Goal: Communication & Community: Answer question/provide support

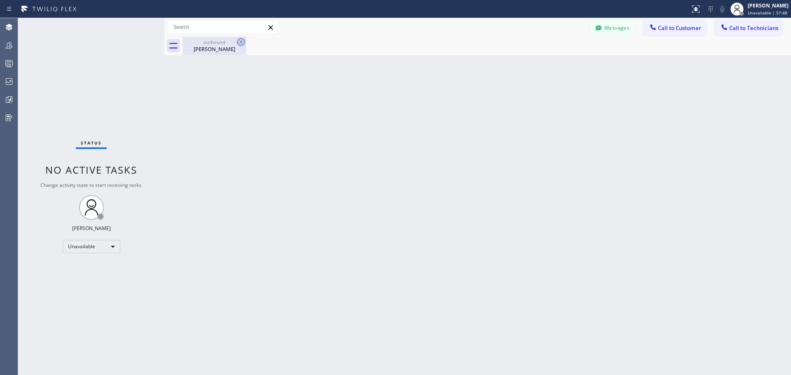
click at [241, 40] on icon at bounding box center [241, 42] width 10 height 10
click at [750, 14] on span "Unavailable | 1h 15min" at bounding box center [764, 13] width 47 height 6
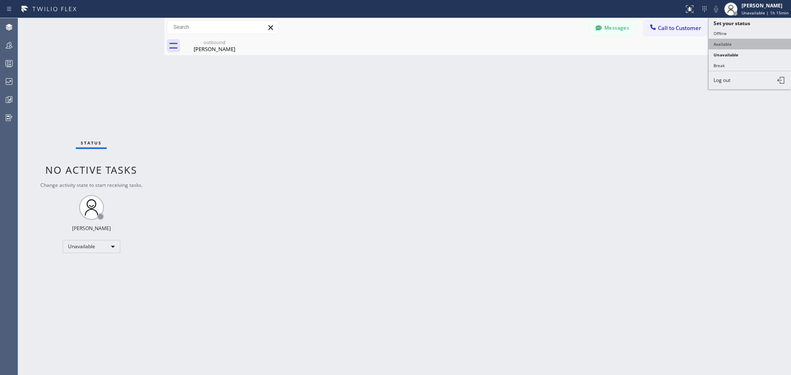
click at [733, 47] on button "Available" at bounding box center [749, 44] width 82 height 11
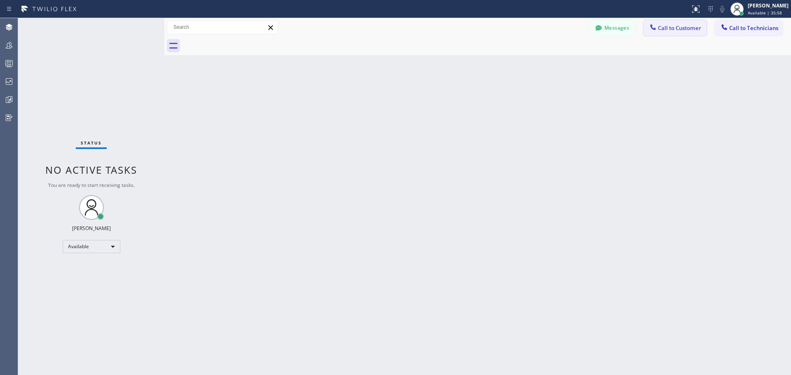
click at [675, 28] on span "Call to Customer" at bounding box center [679, 27] width 43 height 7
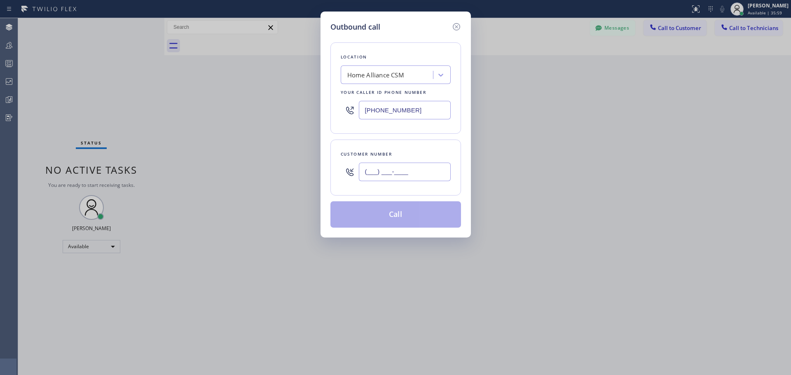
click at [394, 169] on input "(___) ___-____" at bounding box center [405, 172] width 92 height 19
paste input "323) 828-9467"
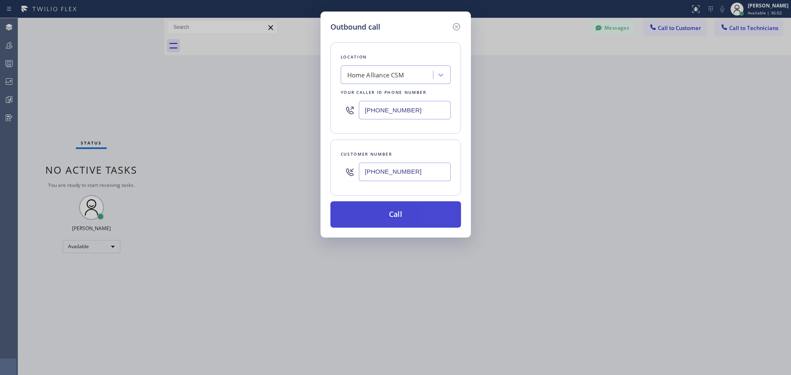
type input "[PHONE_NUMBER]"
click at [392, 212] on button "Call" at bounding box center [395, 214] width 131 height 26
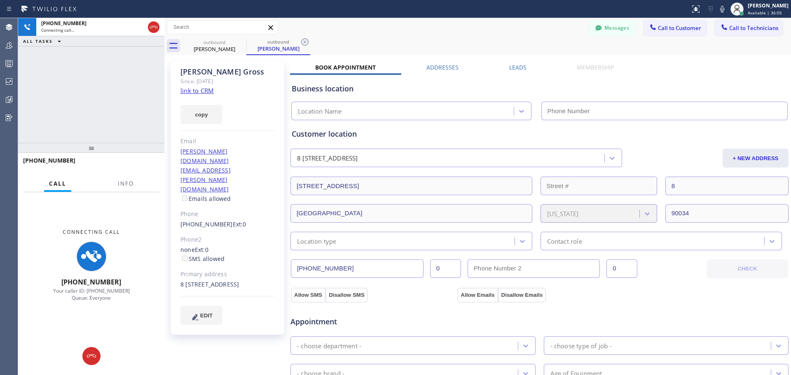
type input "[PHONE_NUMBER]"
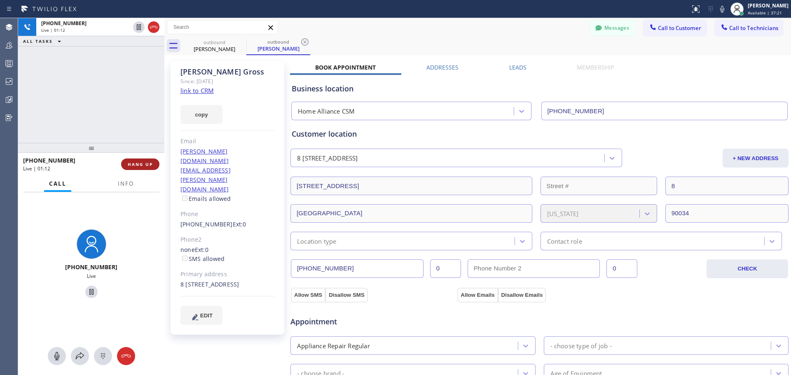
click at [137, 166] on span "HANG UP" at bounding box center [140, 164] width 25 height 6
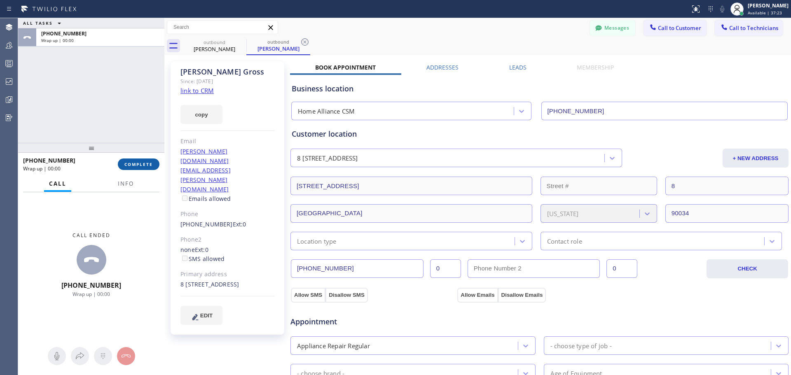
click at [144, 163] on span "COMPLETE" at bounding box center [138, 164] width 28 height 6
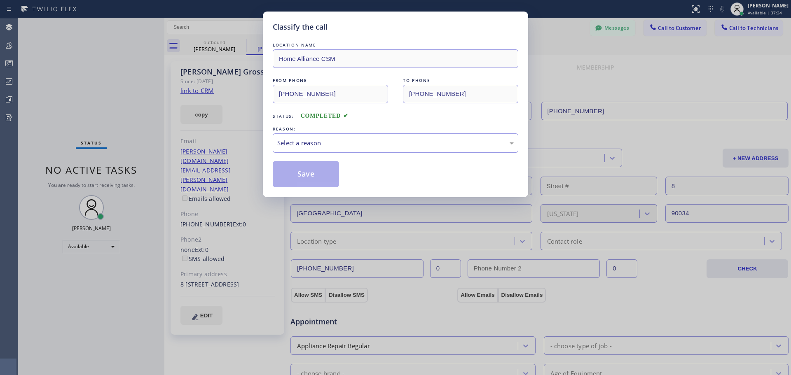
click at [351, 142] on div "Select a reason" at bounding box center [395, 142] width 236 height 9
click at [313, 174] on button "Save" at bounding box center [306, 174] width 66 height 26
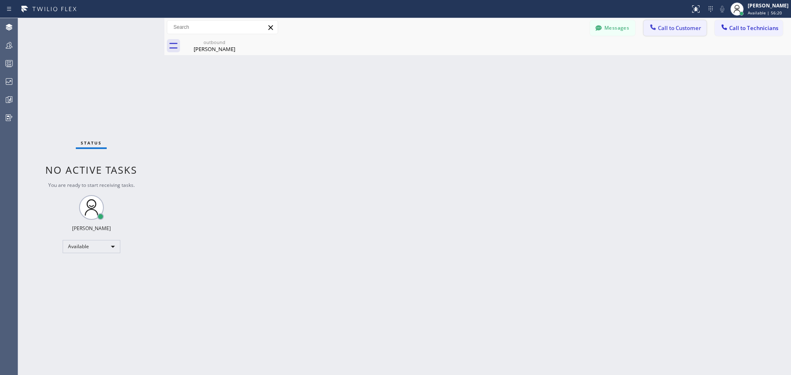
click at [692, 32] on button "Call to Customer" at bounding box center [674, 28] width 63 height 16
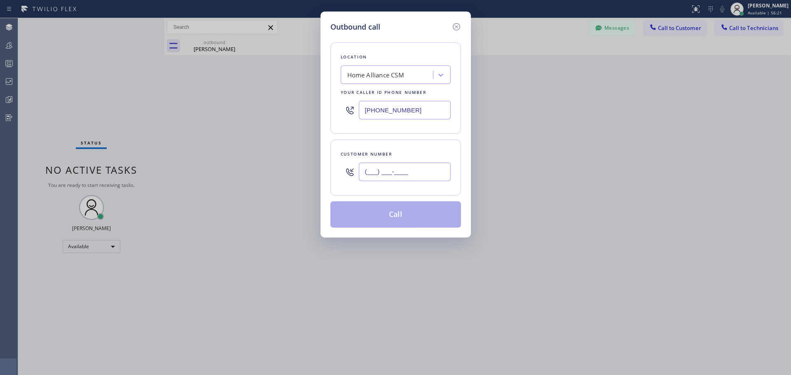
click at [370, 170] on input "(___) ___-____" at bounding box center [405, 172] width 92 height 19
paste input "213) 268-8722"
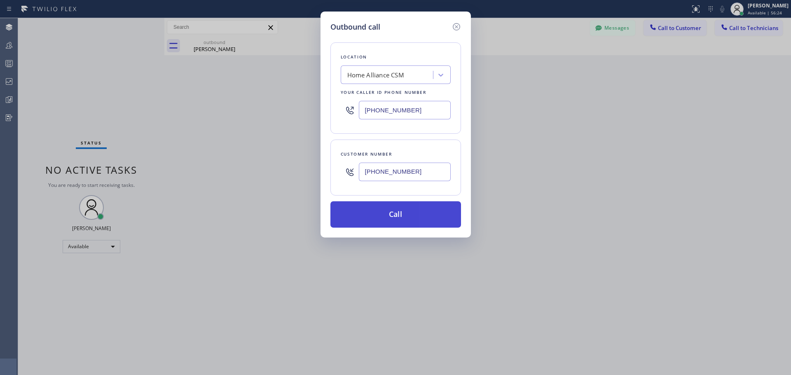
type input "[PHONE_NUMBER]"
click at [395, 203] on button "Call" at bounding box center [395, 214] width 131 height 26
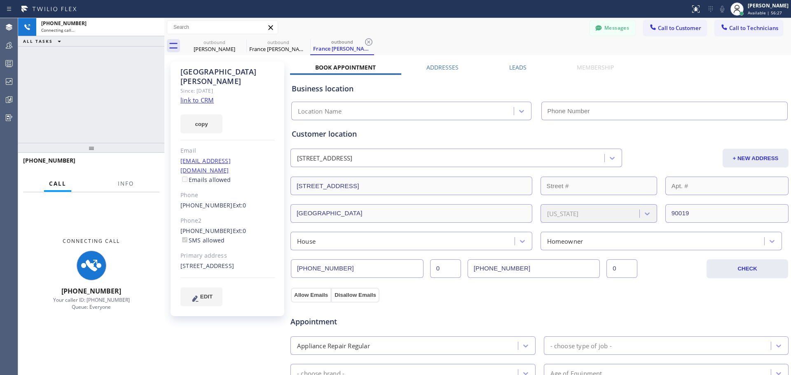
type input "[PHONE_NUMBER]"
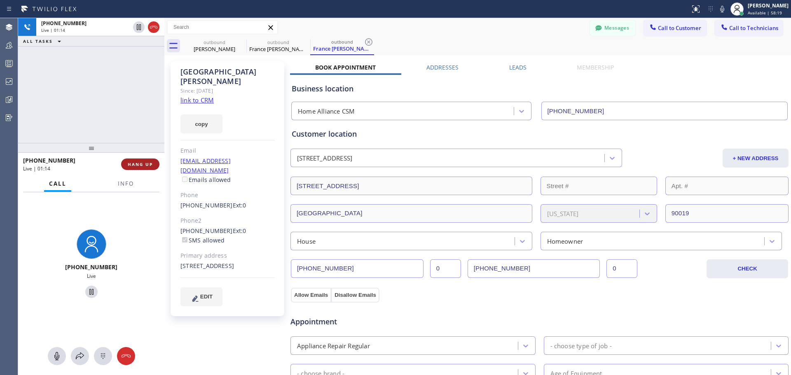
click at [145, 166] on span "HANG UP" at bounding box center [140, 164] width 25 height 6
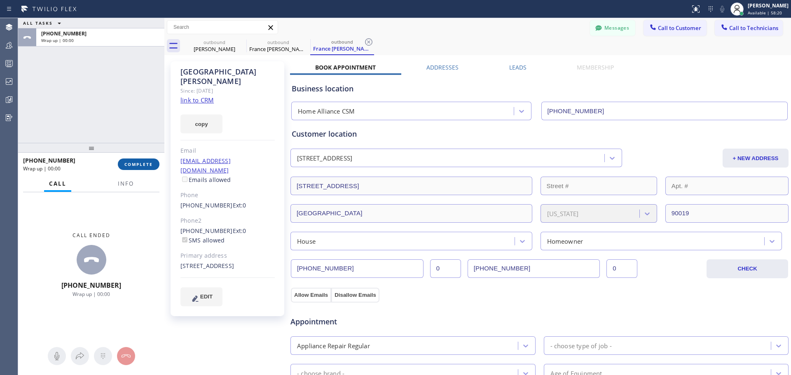
click at [133, 164] on span "COMPLETE" at bounding box center [138, 164] width 28 height 6
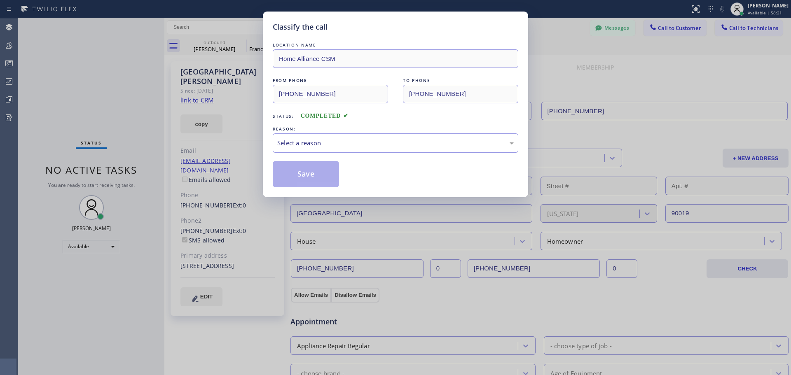
click at [334, 144] on div "Select a reason" at bounding box center [395, 142] width 236 height 9
click at [306, 170] on button "Save" at bounding box center [306, 174] width 66 height 26
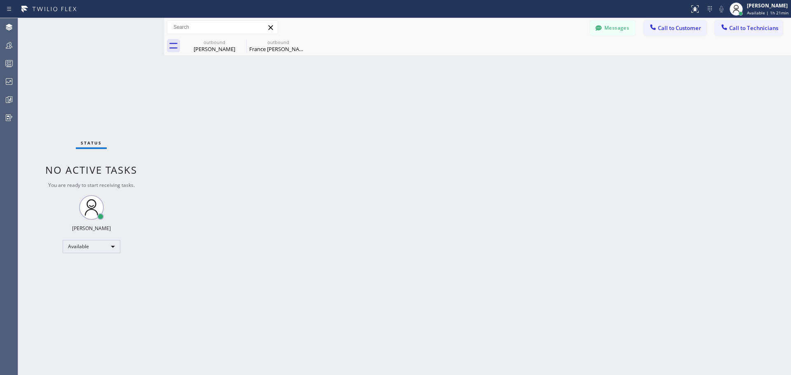
drag, startPoint x: 301, startPoint y: 42, endPoint x: 264, endPoint y: 55, distance: 39.6
click at [0, 0] on icon at bounding box center [0, 0] width 0 height 0
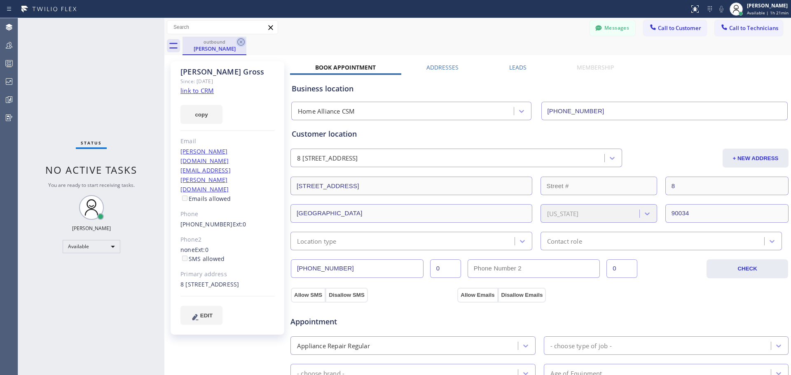
click at [243, 41] on icon at bounding box center [241, 42] width 10 height 10
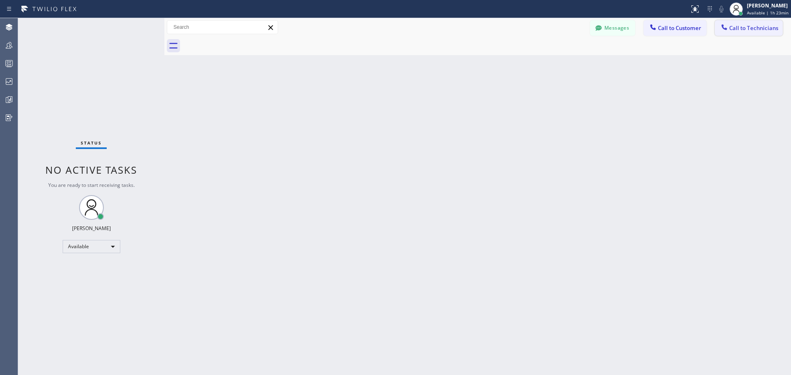
click at [748, 30] on span "Call to Technicians" at bounding box center [753, 27] width 49 height 7
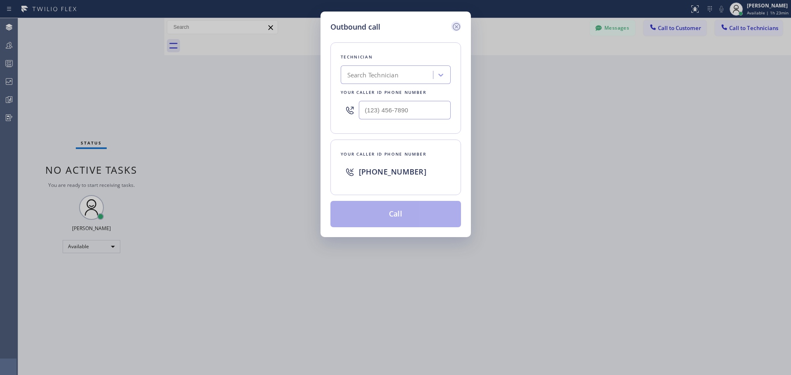
click at [459, 28] on icon at bounding box center [456, 27] width 10 height 10
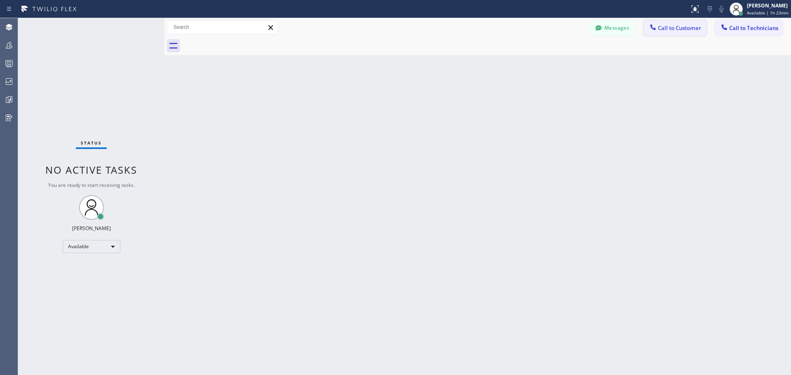
click at [667, 28] on span "Call to Customer" at bounding box center [679, 27] width 43 height 7
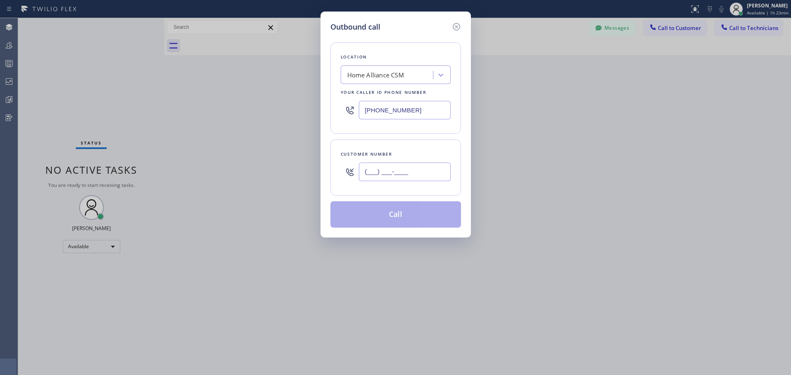
click at [376, 168] on input "(___) ___-____" at bounding box center [405, 172] width 92 height 19
paste input "724) 699-5623"
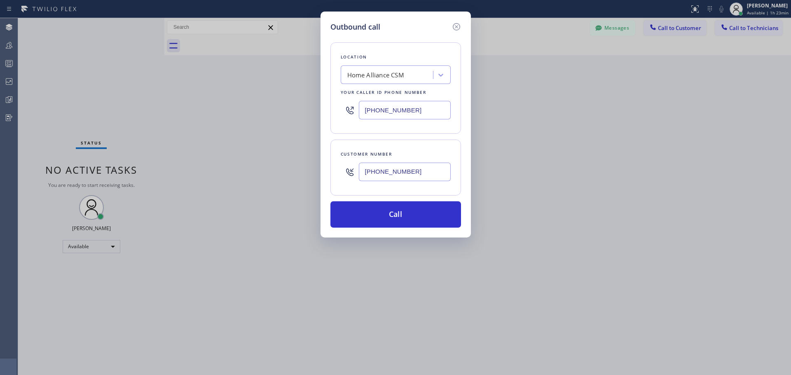
type input "[PHONE_NUMBER]"
click at [397, 211] on button "Call" at bounding box center [395, 214] width 131 height 26
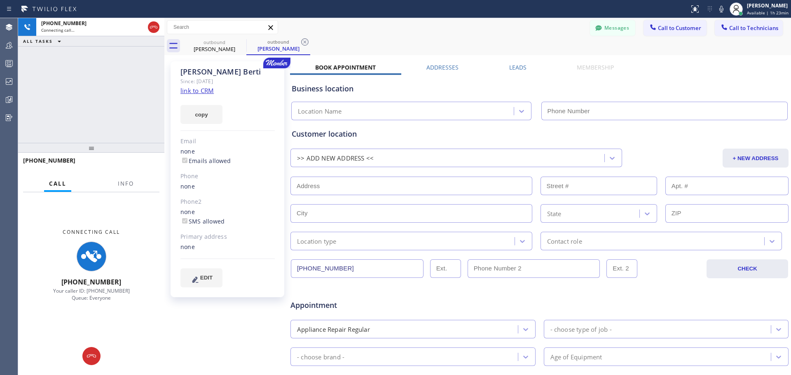
type input "[PHONE_NUMBER]"
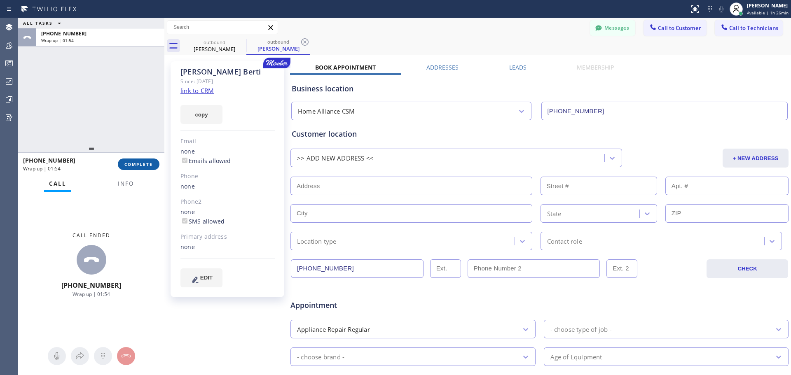
click at [136, 164] on span "COMPLETE" at bounding box center [138, 164] width 28 height 6
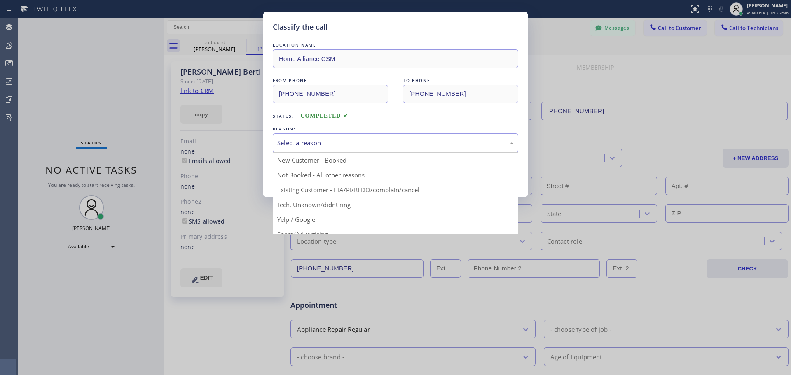
click at [386, 147] on div "Select a reason" at bounding box center [395, 142] width 236 height 9
click at [370, 147] on div "New Customer - Booked" at bounding box center [395, 142] width 236 height 9
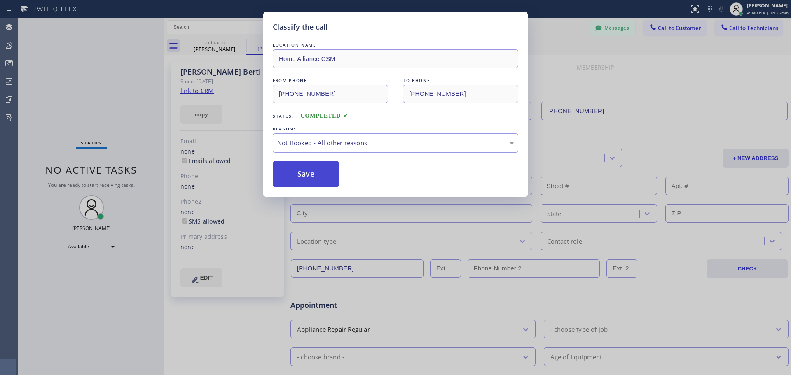
click at [319, 172] on button "Save" at bounding box center [306, 174] width 66 height 26
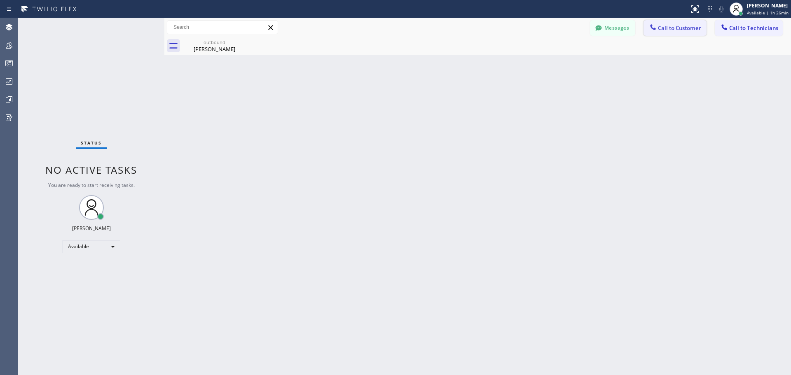
click at [670, 25] on span "Call to Customer" at bounding box center [679, 27] width 43 height 7
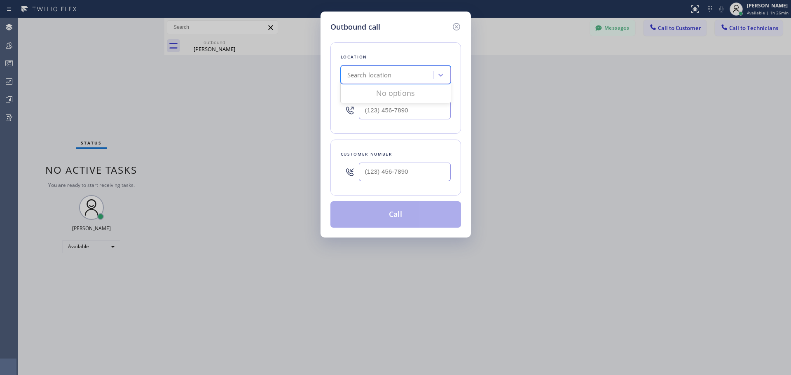
click at [385, 79] on div "Search location" at bounding box center [369, 74] width 44 height 9
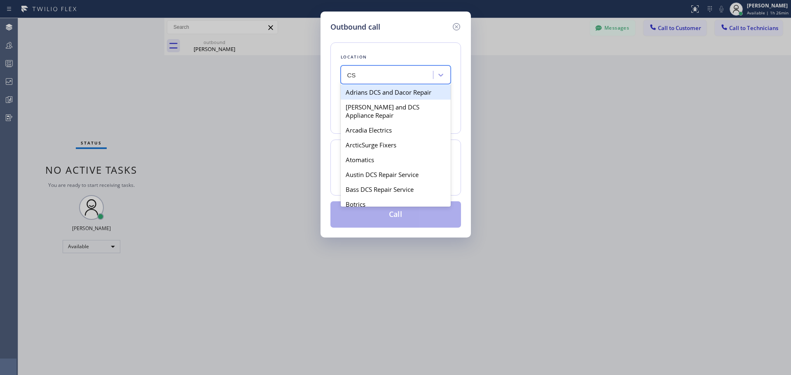
type input "CSM"
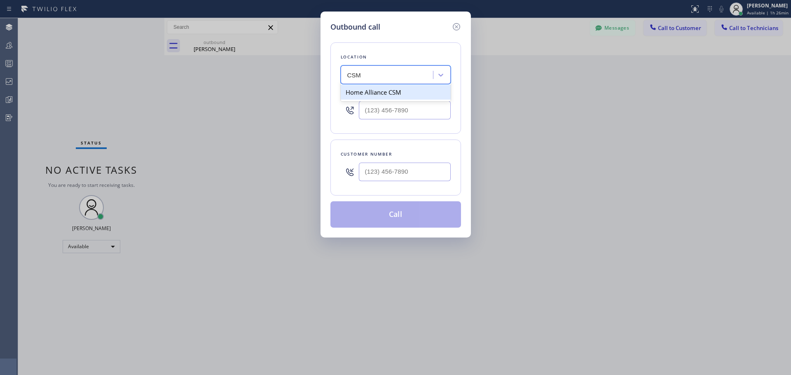
click at [392, 94] on div "Home Alliance CSM" at bounding box center [396, 92] width 110 height 15
type input "[PHONE_NUMBER]"
click at [381, 172] on input "(___) ___-____" at bounding box center [405, 172] width 92 height 19
paste input "503) 708-0777"
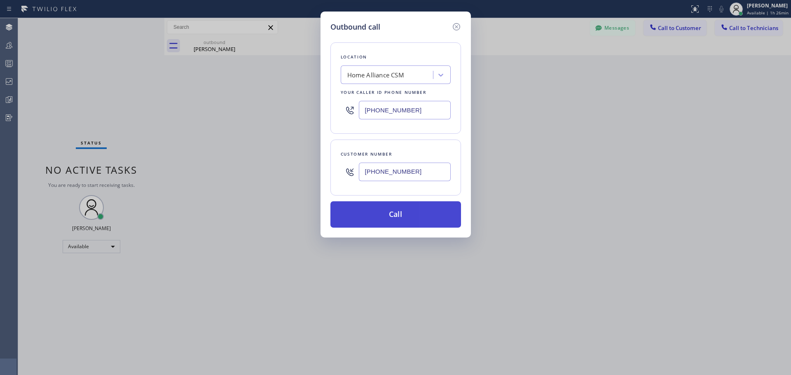
type input "[PHONE_NUMBER]"
click at [388, 216] on button "Call" at bounding box center [395, 214] width 131 height 26
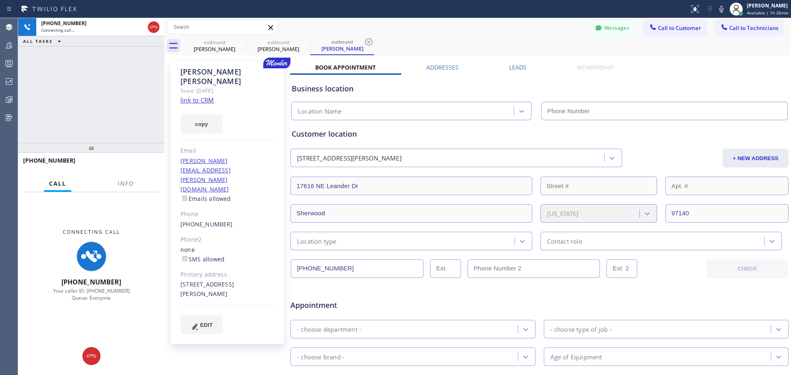
type input "[PHONE_NUMBER]"
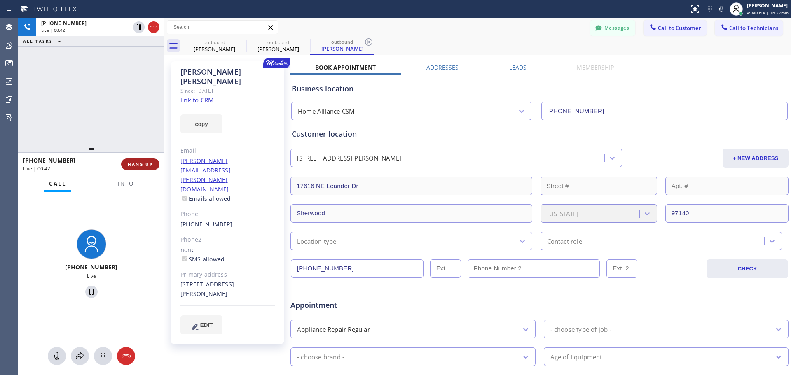
click at [149, 163] on span "HANG UP" at bounding box center [140, 164] width 25 height 6
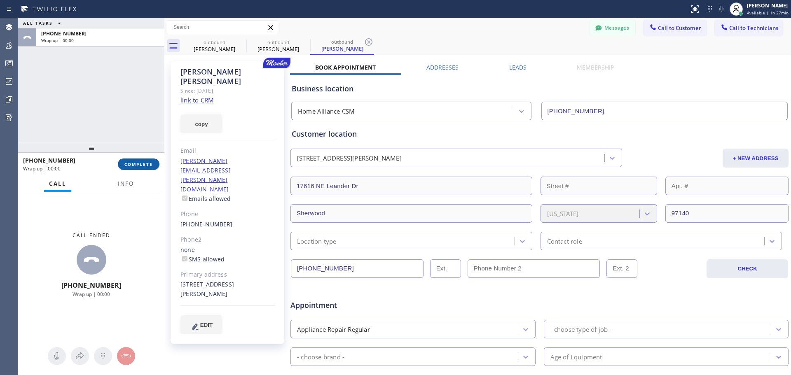
click at [130, 168] on button "COMPLETE" at bounding box center [139, 165] width 42 height 12
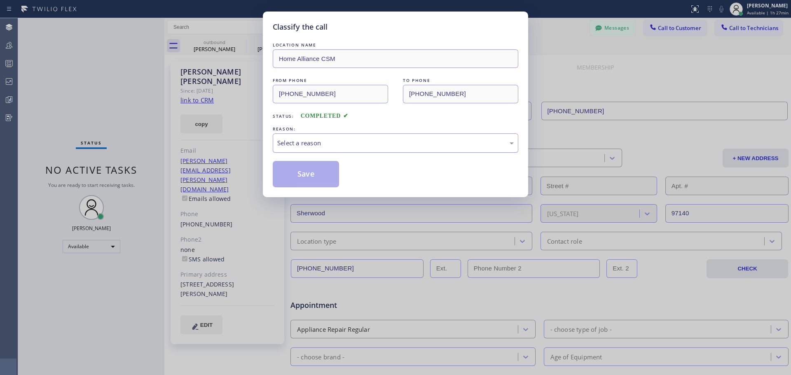
click at [338, 137] on div "Select a reason" at bounding box center [395, 142] width 245 height 19
click at [304, 177] on button "Save" at bounding box center [306, 174] width 66 height 26
